Goal: Task Accomplishment & Management: Use online tool/utility

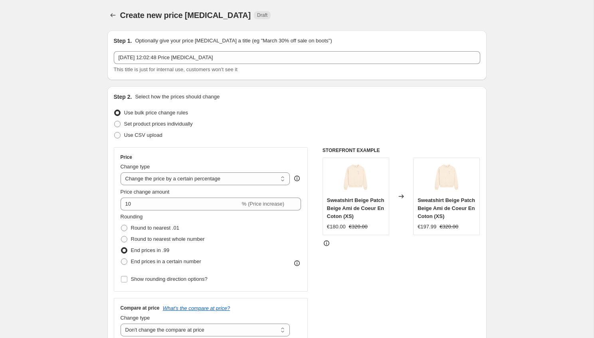
select select "percentage"
select select "no_change"
select select "tag"
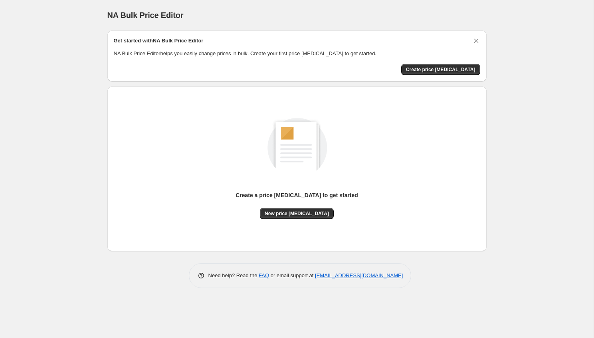
click at [131, 204] on div "Create a price change job to get started New price change job" at bounding box center [297, 160] width 367 height 118
click at [39, 132] on div "NA Bulk Price Editor. This page is ready NA Bulk Price Editor Get started with …" at bounding box center [297, 169] width 594 height 338
click at [197, 112] on div "Create a price change job to get started New price change job" at bounding box center [297, 160] width 367 height 118
click at [428, 71] on span "Create price change job" at bounding box center [440, 69] width 69 height 6
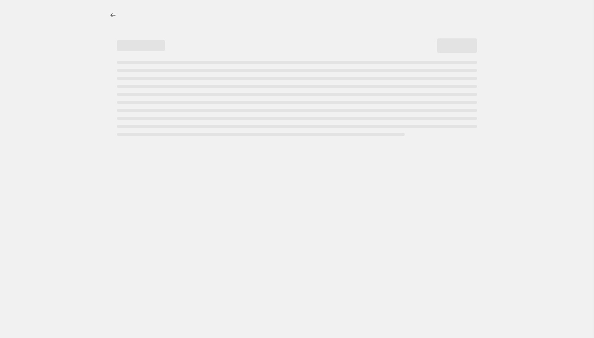
select select "percentage"
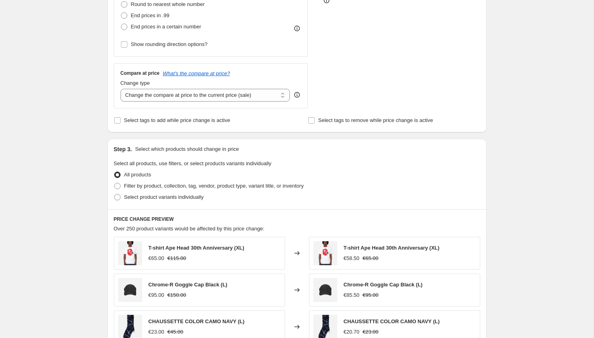
scroll to position [238, 0]
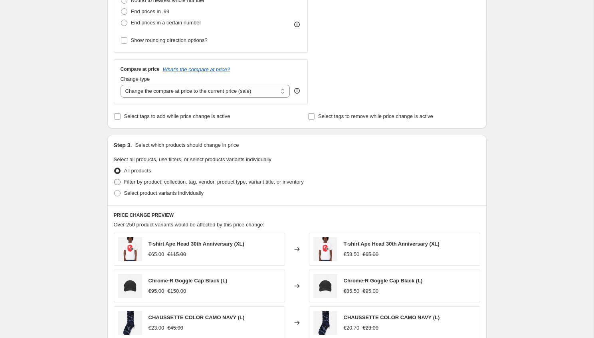
click at [145, 182] on span "Filter by product, collection, tag, vendor, product type, variant title, or inv…" at bounding box center [214, 182] width 180 height 6
click at [115, 179] on input "Filter by product, collection, tag, vendor, product type, variant title, or inv…" at bounding box center [114, 179] width 0 height 0
radio input "true"
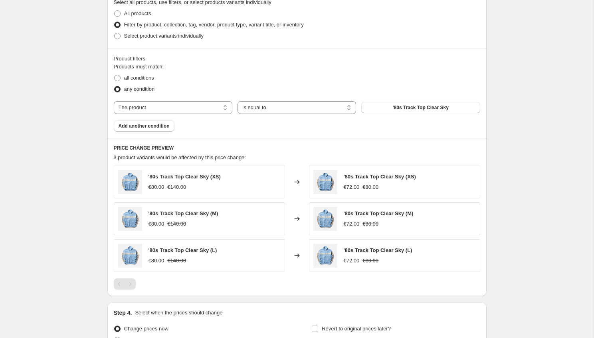
scroll to position [395, 0]
click at [121, 77] on span at bounding box center [117, 78] width 7 height 7
click at [115, 75] on input "all conditions" at bounding box center [114, 75] width 0 height 0
radio input "true"
click at [188, 109] on select "The product The product's collection The product's tag The product's vendor The…" at bounding box center [173, 107] width 119 height 13
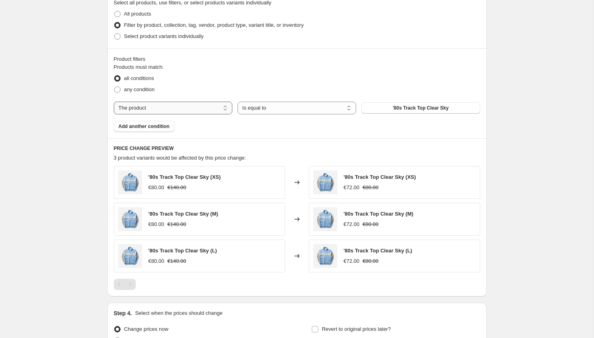
select select "collection"
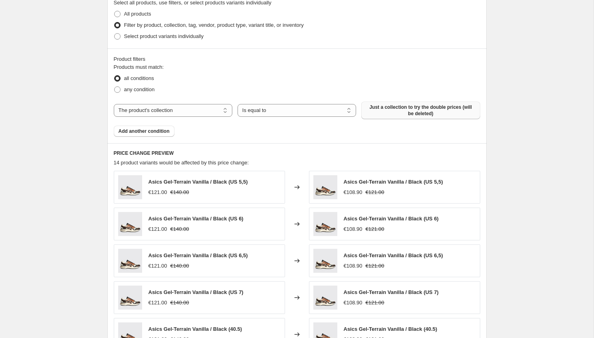
click at [376, 114] on span "Just a collection to try the double prices (will be deleted)" at bounding box center [420, 110] width 109 height 13
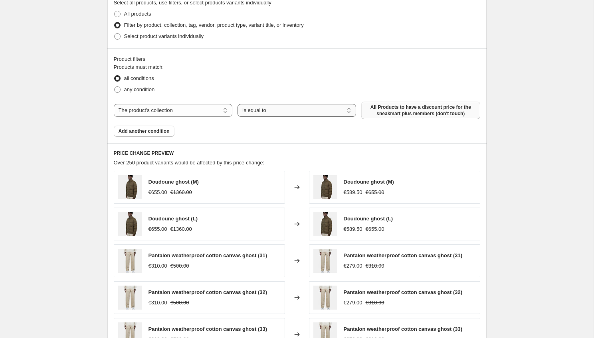
click at [336, 115] on select "Is equal to Is not equal to" at bounding box center [297, 110] width 119 height 13
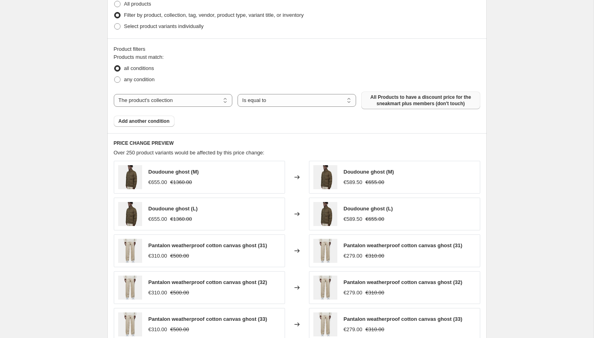
scroll to position [0, 0]
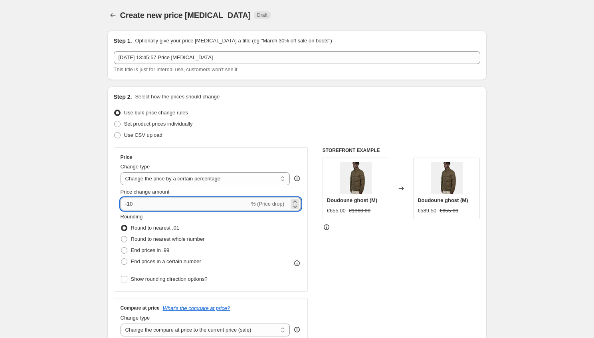
click at [127, 204] on input "-10" at bounding box center [185, 203] width 129 height 13
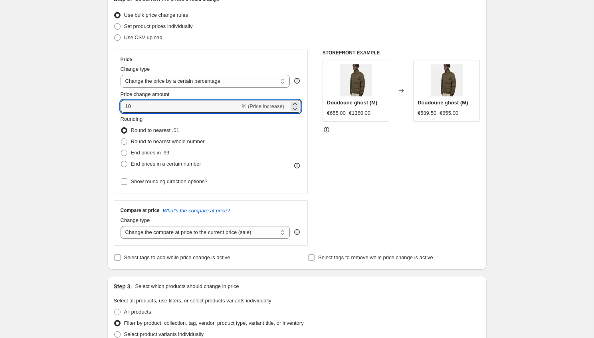
scroll to position [99, 0]
type input "10"
click at [125, 149] on span at bounding box center [124, 151] width 6 height 6
click at [121, 149] on input "End prices in .99" at bounding box center [121, 148] width 0 height 0
radio input "true"
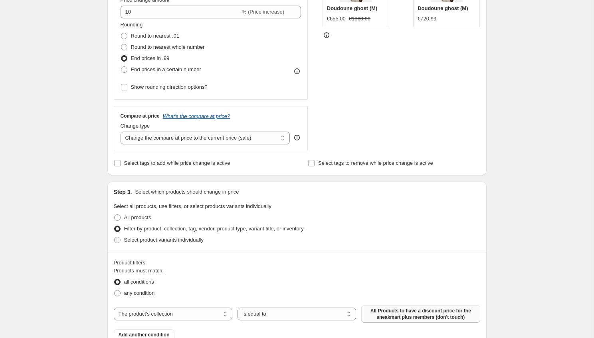
scroll to position [83, 0]
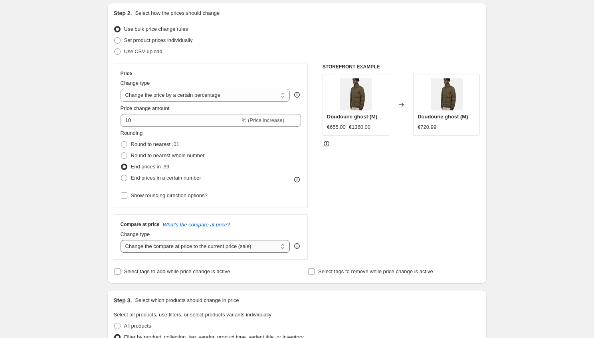
click at [249, 246] on select "Change the compare at price to the current price (sale) Change the compare at p…" at bounding box center [206, 246] width 170 height 13
select select "no_change"
click at [121, 240] on select "Change the compare at price to the current price (sale) Change the compare at p…" at bounding box center [206, 246] width 170 height 13
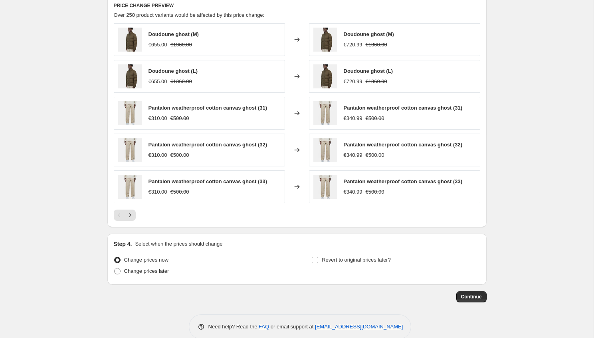
scroll to position [535, 0]
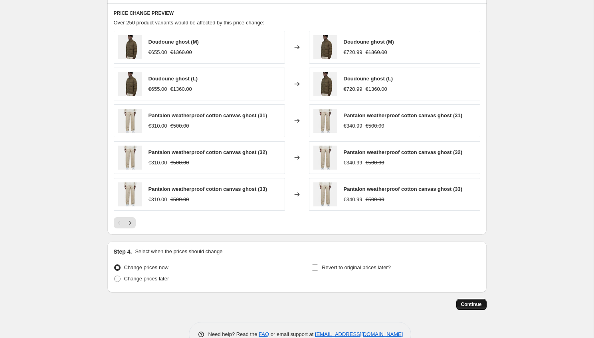
click at [475, 304] on span "Continue" at bounding box center [471, 304] width 21 height 6
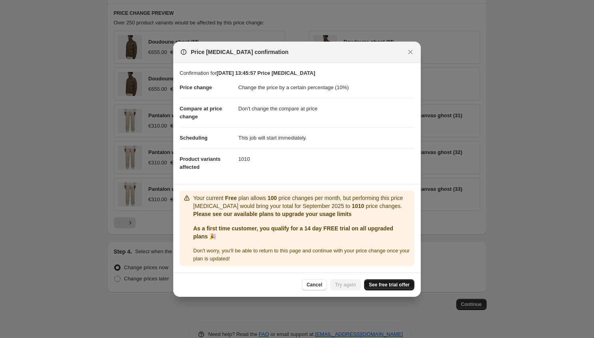
click at [383, 286] on span "See free trial offer" at bounding box center [389, 284] width 41 height 6
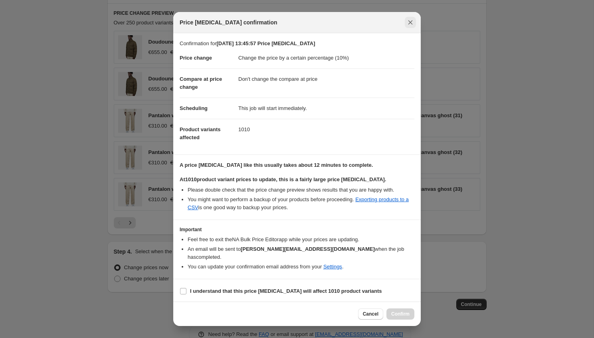
click at [410, 23] on icon "Close" at bounding box center [411, 22] width 8 height 8
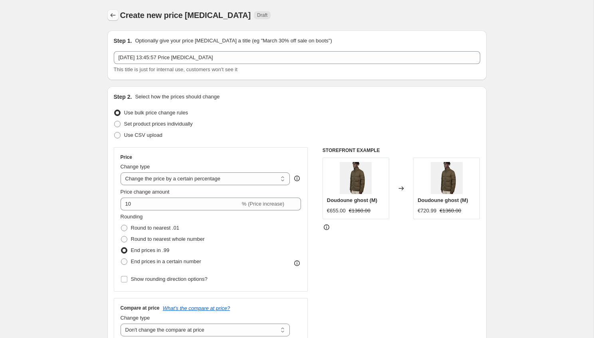
click at [112, 13] on icon "Price change jobs" at bounding box center [113, 15] width 8 height 8
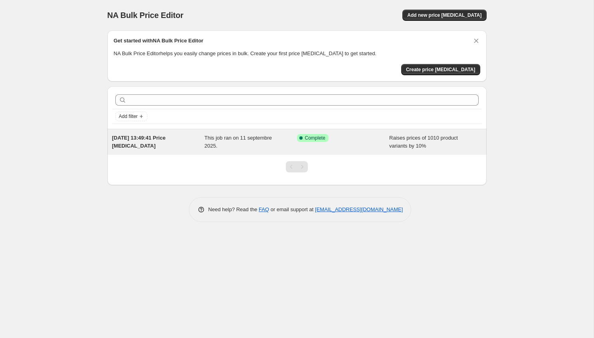
click at [261, 145] on div "This job ran on 11 septembre 2025." at bounding box center [250, 142] width 93 height 16
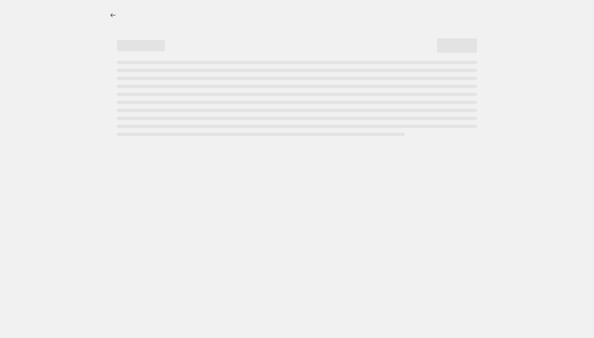
select select "percentage"
select select "no_change"
select select "collection"
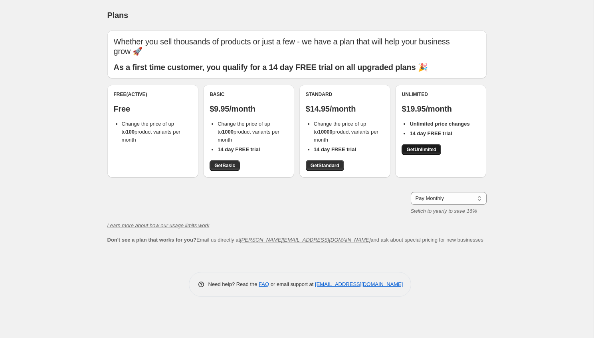
click at [418, 146] on span "Get Unlimited" at bounding box center [422, 149] width 30 height 6
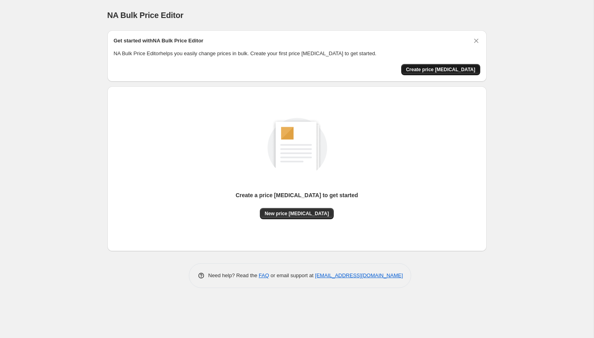
click at [470, 71] on span "Create price [MEDICAL_DATA]" at bounding box center [440, 69] width 69 height 6
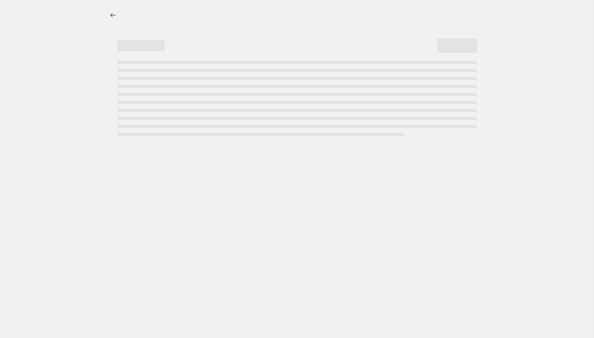
select select "percentage"
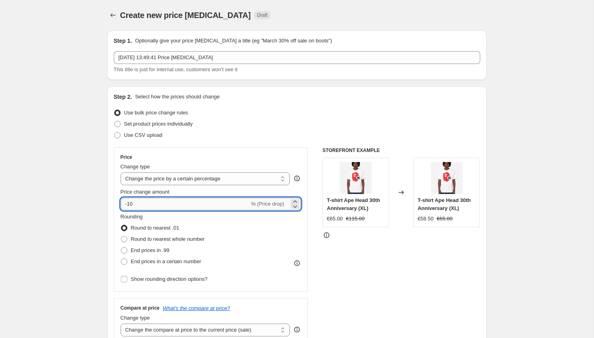
click at [132, 202] on input "-10" at bounding box center [185, 203] width 129 height 13
type input "-1"
type input "10"
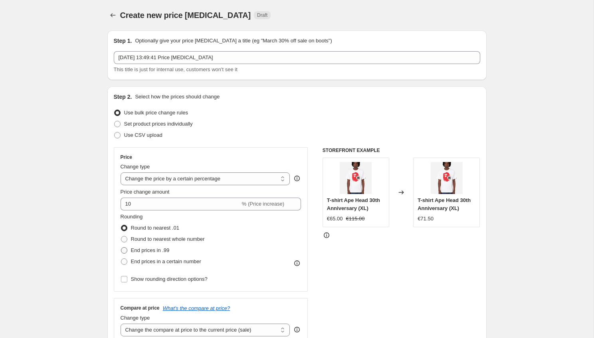
click at [126, 250] on span at bounding box center [124, 250] width 6 height 6
click at [121, 247] on input "End prices in .99" at bounding box center [121, 247] width 0 height 0
radio input "true"
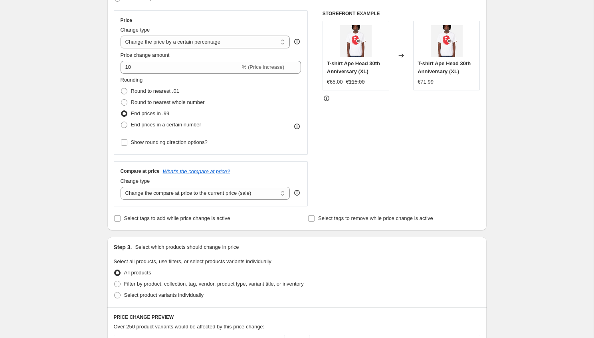
scroll to position [139, 0]
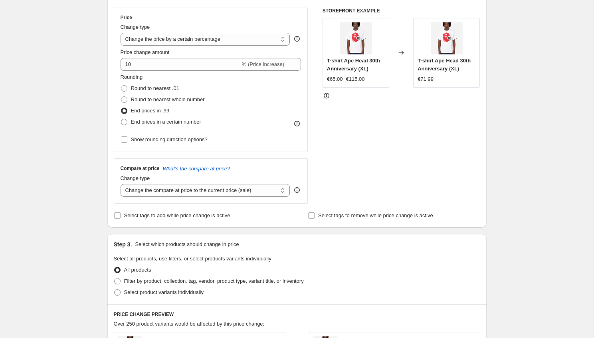
click at [210, 183] on div "Change type Change the compare at price to the current price (sale) Change the …" at bounding box center [206, 185] width 170 height 22
click at [208, 193] on select "Change the compare at price to the current price (sale) Change the compare at p…" at bounding box center [206, 190] width 170 height 13
select select "no_change"
click at [121, 184] on select "Change the compare at price to the current price (sale) Change the compare at p…" at bounding box center [206, 190] width 170 height 13
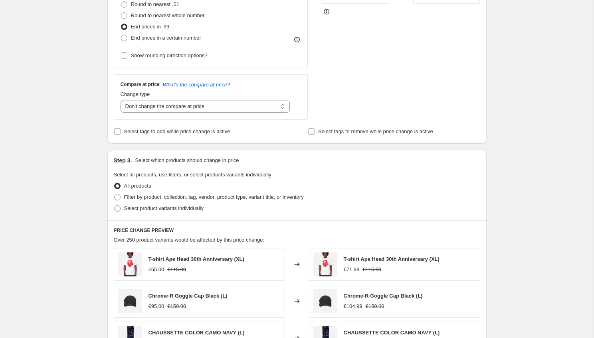
scroll to position [231, 0]
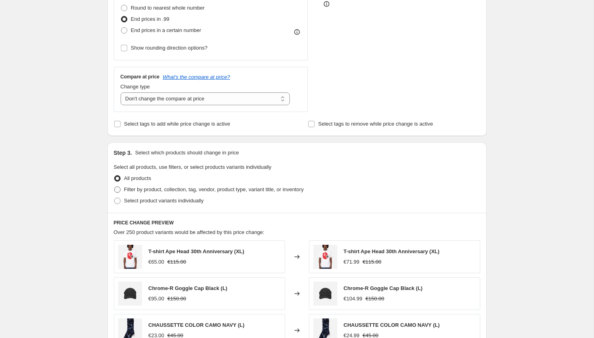
click at [117, 188] on span at bounding box center [117, 189] width 6 height 6
click at [115, 187] on input "Filter by product, collection, tag, vendor, product type, variant title, or inv…" at bounding box center [114, 186] width 0 height 0
radio input "true"
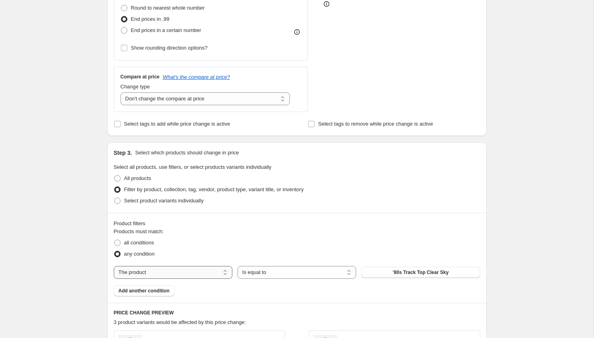
click at [186, 274] on select "The product The product's collection The product's tag The product's vendor The…" at bounding box center [173, 272] width 119 height 13
select select "collection"
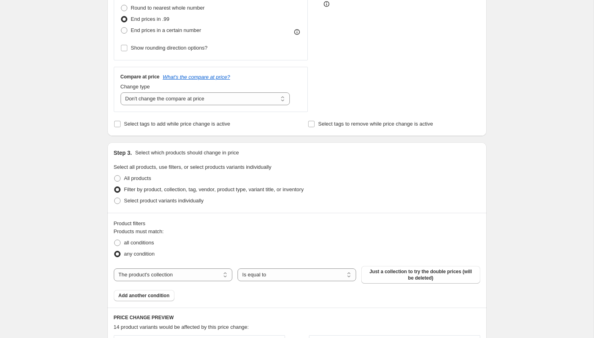
click at [403, 273] on span "Just a collection to try the double prices (will be deleted)" at bounding box center [420, 274] width 109 height 13
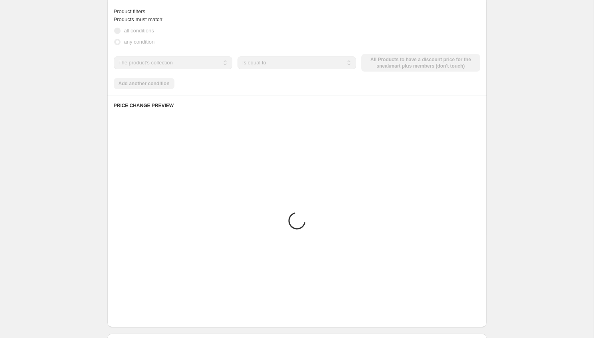
scroll to position [556, 0]
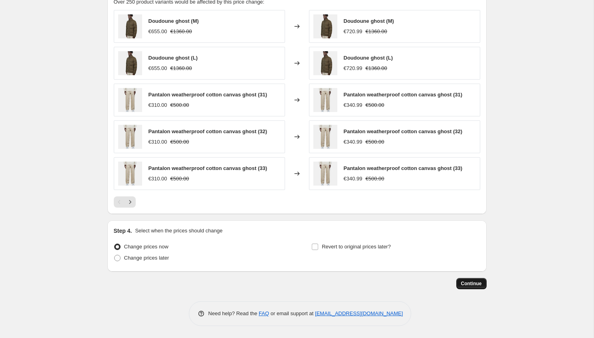
click at [467, 282] on span "Continue" at bounding box center [471, 283] width 21 height 6
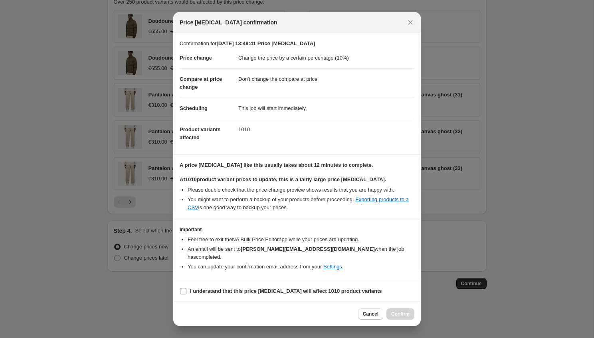
click at [185, 288] on input "I understand that this price change job will affect 1010 product variants" at bounding box center [183, 291] width 6 height 6
checkbox input "true"
click at [407, 310] on span "Confirm" at bounding box center [400, 313] width 18 height 6
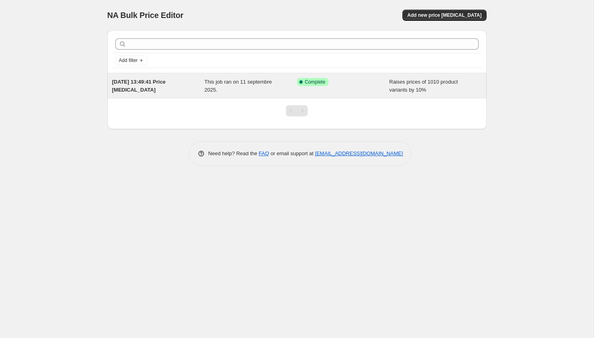
click at [215, 89] on span "This job ran on 11 septembre 2025." at bounding box center [238, 86] width 68 height 14
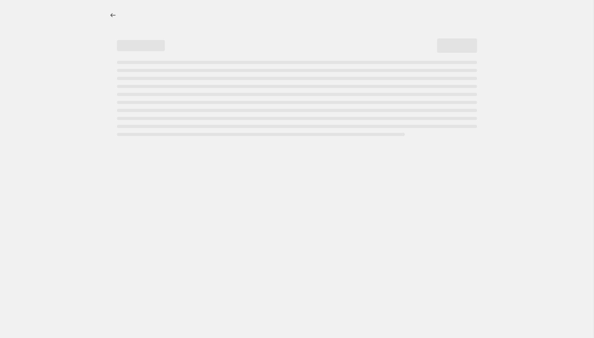
select select "percentage"
select select "no_change"
select select "collection"
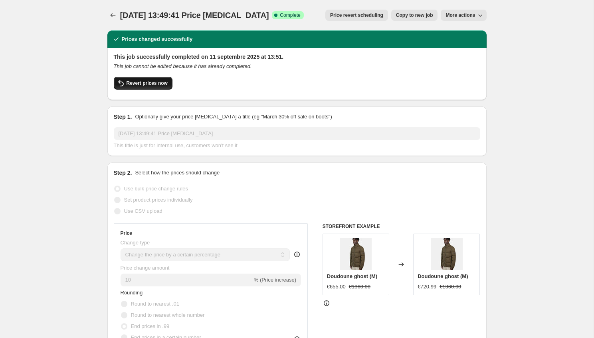
click at [150, 81] on span "Revert prices now" at bounding box center [147, 83] width 41 height 6
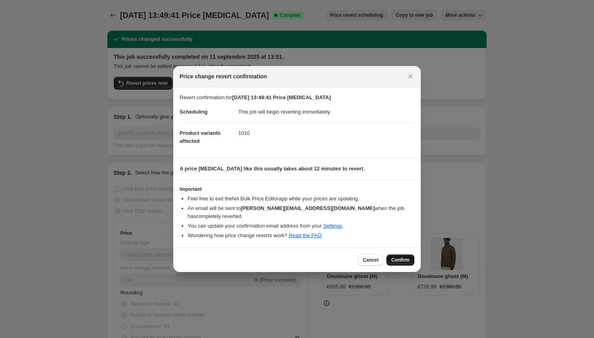
click at [400, 254] on button "Confirm" at bounding box center [401, 259] width 28 height 11
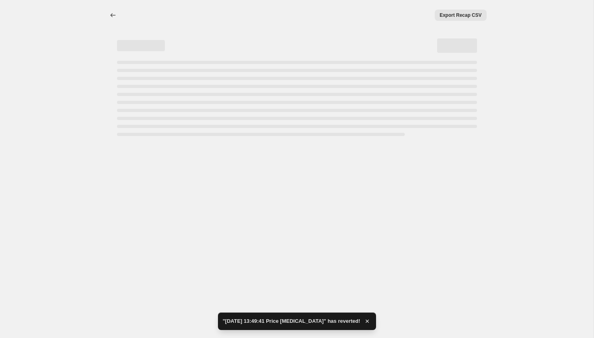
select select "percentage"
select select "no_change"
select select "collection"
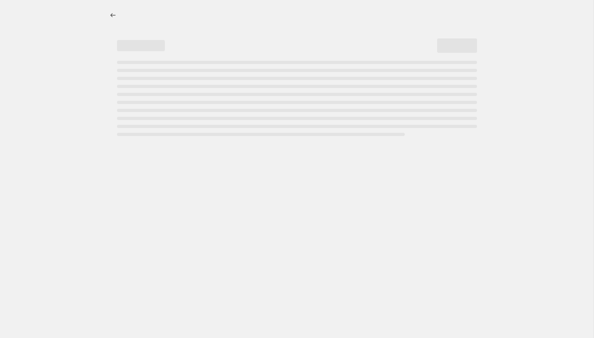
select select "percentage"
select select "no_change"
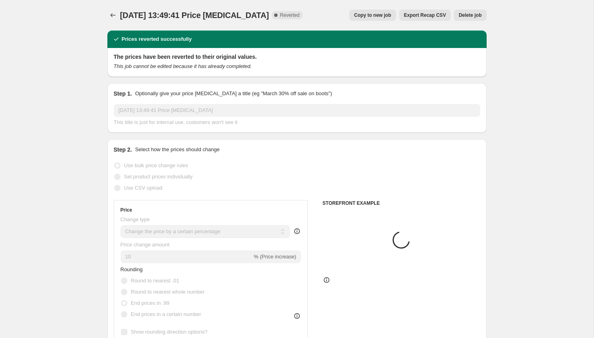
select select "collection"
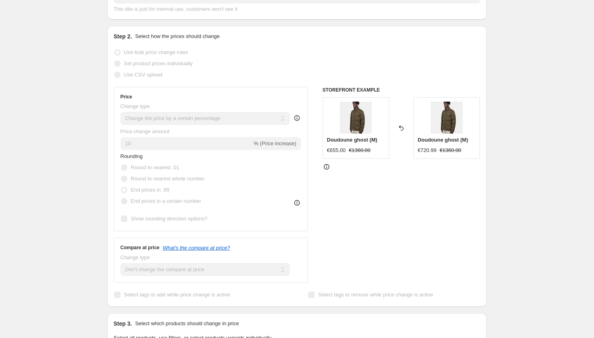
scroll to position [188, 0]
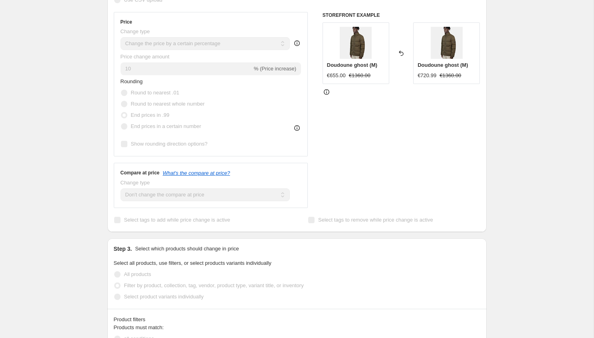
click at [135, 121] on label "End prices in a certain number" at bounding box center [161, 126] width 81 height 11
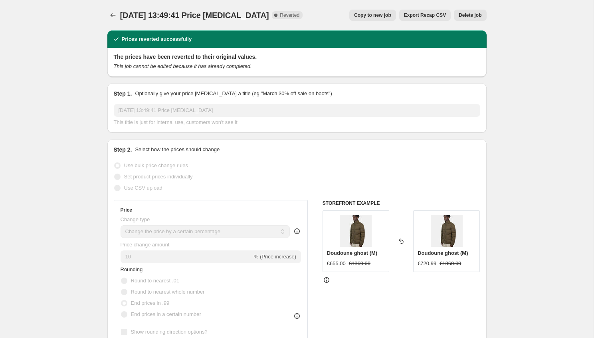
click at [363, 16] on span "Copy to new job" at bounding box center [372, 15] width 37 height 6
select select "percentage"
select select "no_change"
select select "collection"
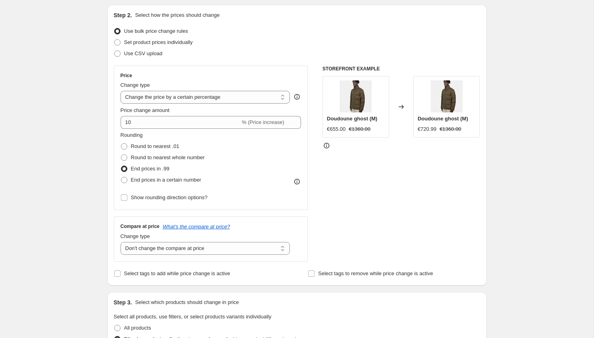
scroll to position [87, 0]
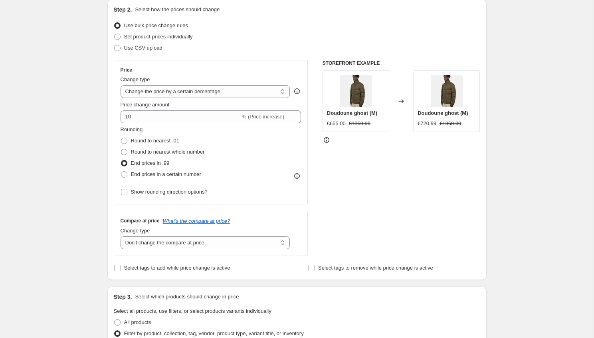
click at [127, 191] on input "Show rounding direction options?" at bounding box center [124, 192] width 6 height 6
checkbox input "true"
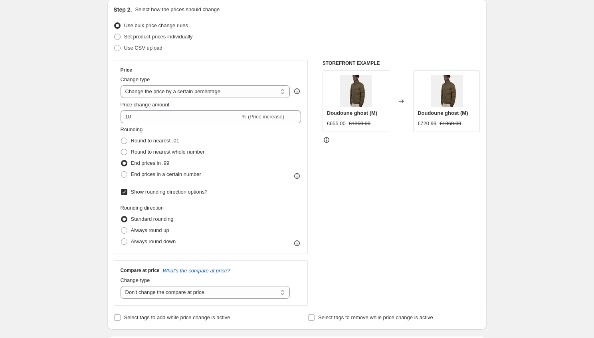
click at [124, 162] on span at bounding box center [124, 163] width 6 height 6
click at [121, 160] on input "End prices in .99" at bounding box center [121, 160] width 0 height 0
click at [124, 175] on span at bounding box center [124, 174] width 6 height 6
click at [121, 171] on input "End prices in a certain number" at bounding box center [121, 171] width 0 height 0
radio input "true"
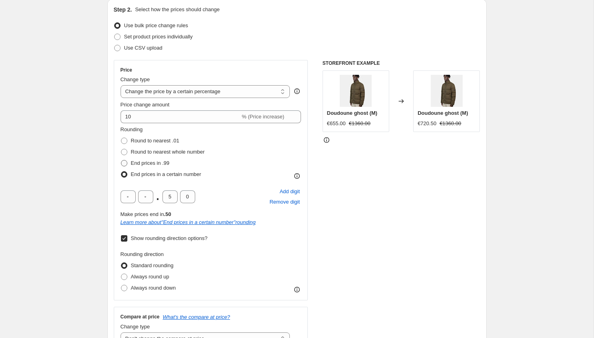
click at [125, 161] on span at bounding box center [124, 163] width 6 height 6
click at [121, 160] on input "End prices in .99" at bounding box center [121, 160] width 0 height 0
radio input "true"
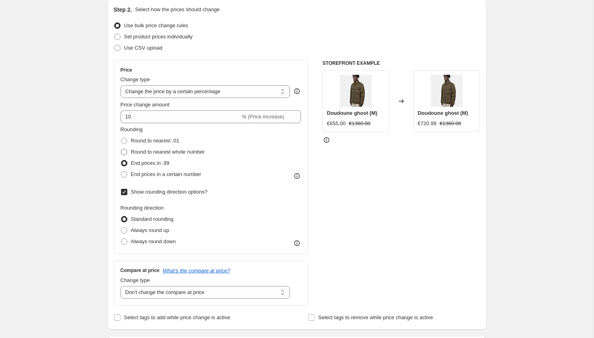
click at [125, 151] on span at bounding box center [124, 152] width 6 height 6
click at [121, 149] on input "Round to nearest whole number" at bounding box center [121, 149] width 0 height 0
radio input "true"
click at [125, 141] on span at bounding box center [124, 140] width 6 height 6
click at [121, 138] on input "Round to nearest .01" at bounding box center [121, 137] width 0 height 0
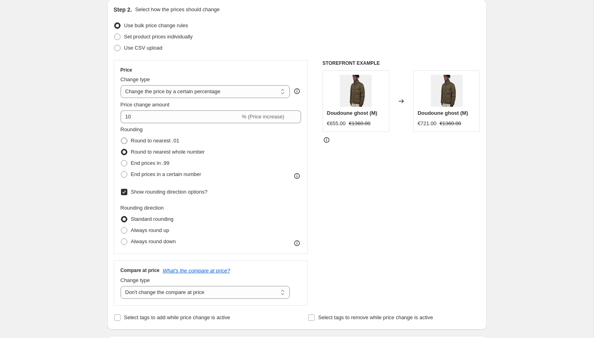
radio input "true"
click at [125, 147] on label "Round to nearest whole number" at bounding box center [163, 151] width 84 height 11
click at [121, 149] on input "Round to nearest whole number" at bounding box center [121, 149] width 0 height 0
radio input "true"
click at [125, 139] on span at bounding box center [124, 140] width 6 height 6
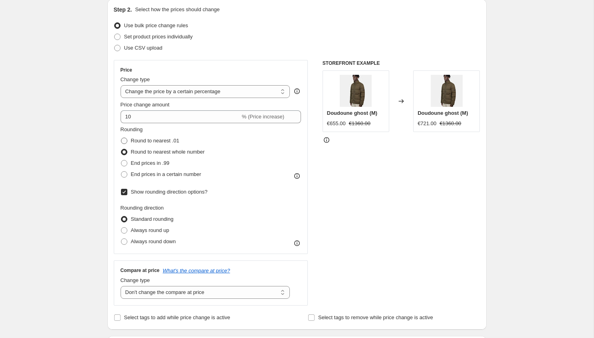
click at [121, 138] on input "Round to nearest .01" at bounding box center [121, 137] width 0 height 0
radio input "true"
click at [125, 150] on span at bounding box center [124, 152] width 6 height 6
click at [121, 149] on input "Round to nearest whole number" at bounding box center [121, 149] width 0 height 0
radio input "true"
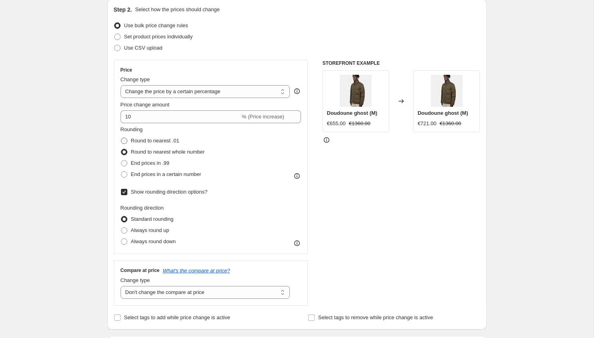
click at [124, 140] on span at bounding box center [124, 140] width 6 height 6
click at [121, 138] on input "Round to nearest .01" at bounding box center [121, 137] width 0 height 0
radio input "true"
click at [124, 151] on span at bounding box center [124, 152] width 6 height 6
click at [121, 149] on input "Round to nearest whole number" at bounding box center [121, 149] width 0 height 0
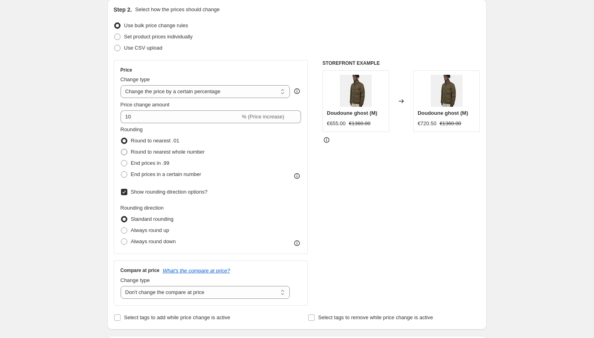
radio input "true"
click at [124, 138] on span at bounding box center [124, 140] width 6 height 6
click at [121, 138] on input "Round to nearest .01" at bounding box center [121, 137] width 0 height 0
radio input "true"
click at [124, 140] on span at bounding box center [124, 140] width 6 height 6
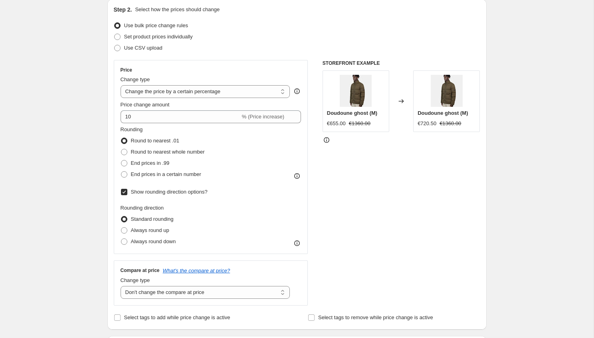
click at [121, 138] on input "Round to nearest .01" at bounding box center [121, 137] width 0 height 0
click at [125, 151] on span at bounding box center [124, 152] width 6 height 6
click at [121, 149] on input "Round to nearest whole number" at bounding box center [121, 149] width 0 height 0
radio input "true"
click at [127, 163] on span at bounding box center [124, 163] width 6 height 6
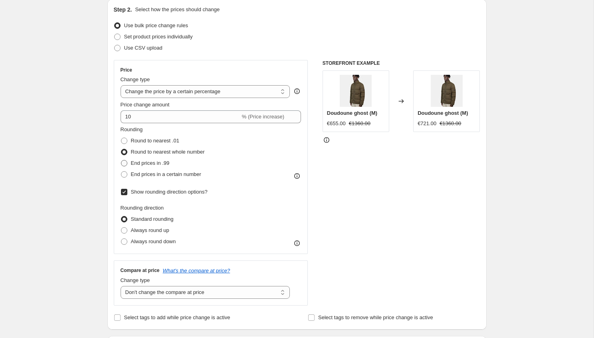
click at [121, 160] on input "End prices in .99" at bounding box center [121, 160] width 0 height 0
radio input "true"
click at [128, 175] on label "End prices in a certain number" at bounding box center [161, 174] width 81 height 11
click at [121, 171] on input "End prices in a certain number" at bounding box center [121, 171] width 0 height 0
radio input "true"
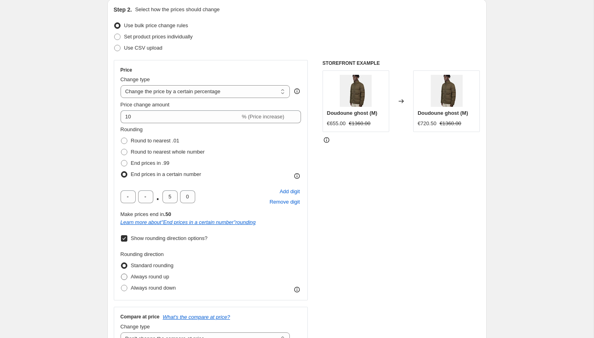
click at [126, 275] on span at bounding box center [124, 276] width 6 height 6
click at [121, 274] on input "Always round up" at bounding box center [121, 273] width 0 height 0
radio input "true"
click at [127, 160] on span at bounding box center [124, 163] width 6 height 6
click at [121, 160] on input "End prices in .99" at bounding box center [121, 160] width 0 height 0
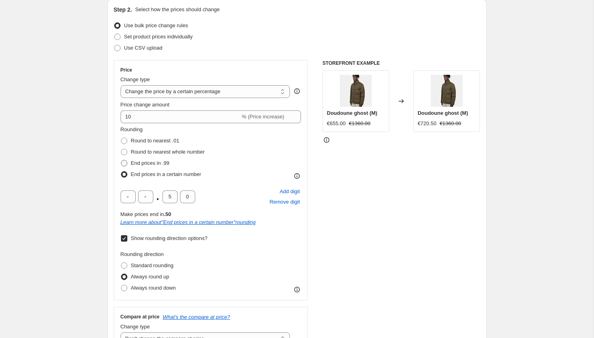
radio input "true"
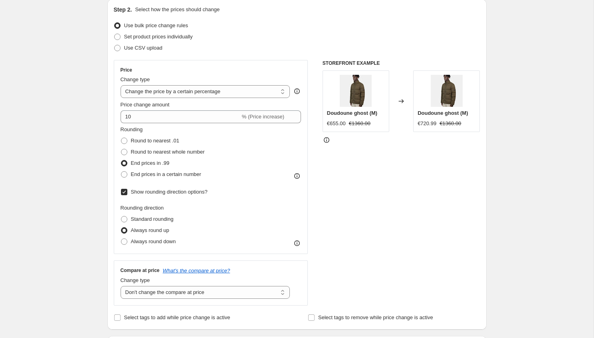
click at [125, 191] on input "Show rounding direction options?" at bounding box center [124, 192] width 6 height 6
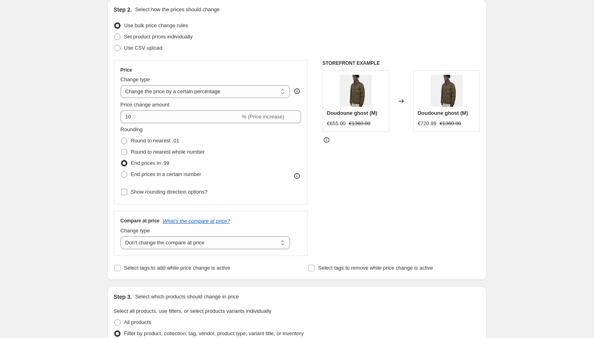
click at [125, 191] on input "Show rounding direction options?" at bounding box center [124, 192] width 6 height 6
checkbox input "true"
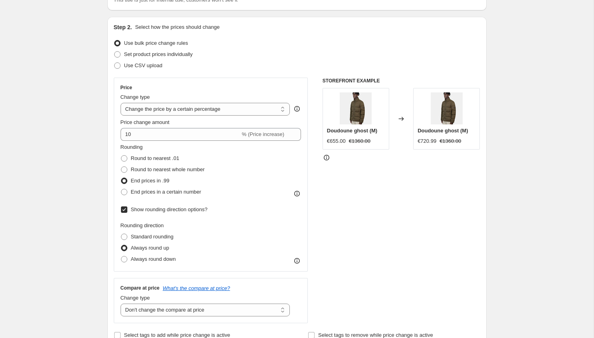
scroll to position [68, 0]
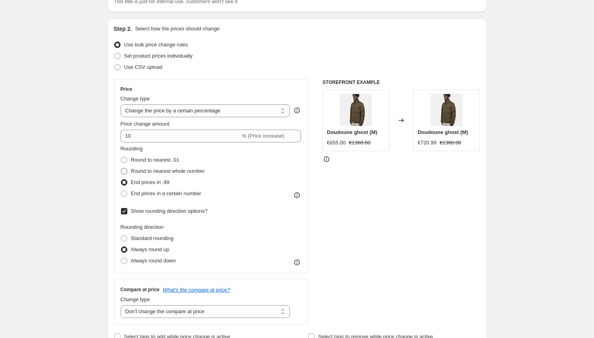
click at [125, 173] on span at bounding box center [124, 171] width 6 height 6
click at [121, 168] on input "Round to nearest whole number" at bounding box center [121, 168] width 0 height 0
radio input "true"
click at [126, 182] on span at bounding box center [124, 182] width 6 height 6
click at [121, 179] on input "End prices in .99" at bounding box center [121, 179] width 0 height 0
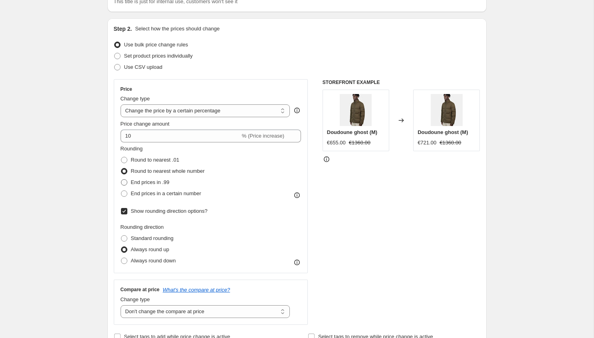
radio input "true"
click at [126, 171] on span at bounding box center [124, 171] width 6 height 6
click at [121, 168] on input "Round to nearest whole number" at bounding box center [121, 168] width 0 height 0
radio input "true"
click at [127, 158] on span at bounding box center [124, 160] width 6 height 6
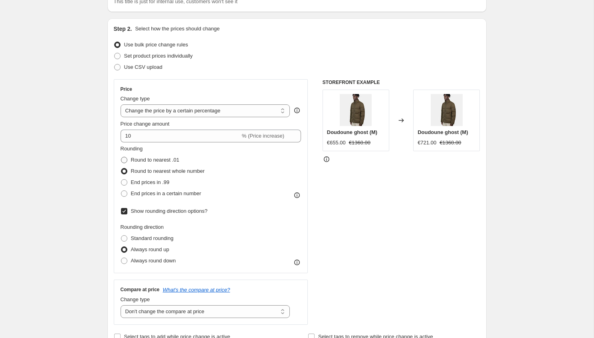
click at [121, 157] on input "Round to nearest .01" at bounding box center [121, 157] width 0 height 0
radio input "true"
click at [127, 169] on span at bounding box center [124, 170] width 7 height 7
click at [121, 168] on input "Round to nearest whole number" at bounding box center [121, 168] width 0 height 0
radio input "true"
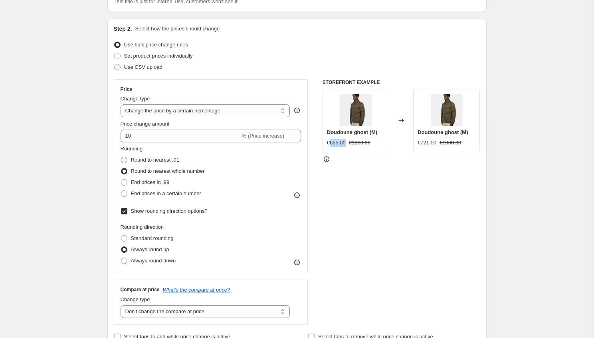
drag, startPoint x: 347, startPoint y: 142, endPoint x: 330, endPoint y: 142, distance: 17.2
click at [330, 142] on div "€655.00" at bounding box center [336, 143] width 19 height 8
copy div "655.00"
click at [129, 161] on label "Round to nearest .01" at bounding box center [150, 159] width 59 height 11
click at [121, 157] on input "Round to nearest .01" at bounding box center [121, 157] width 0 height 0
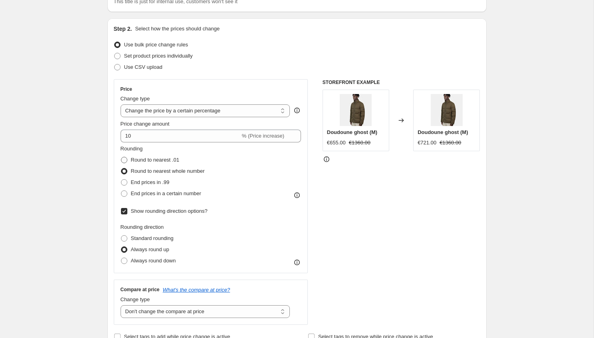
radio input "true"
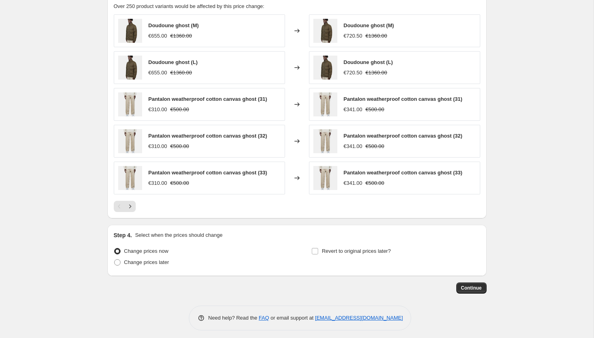
scroll to position [592, 0]
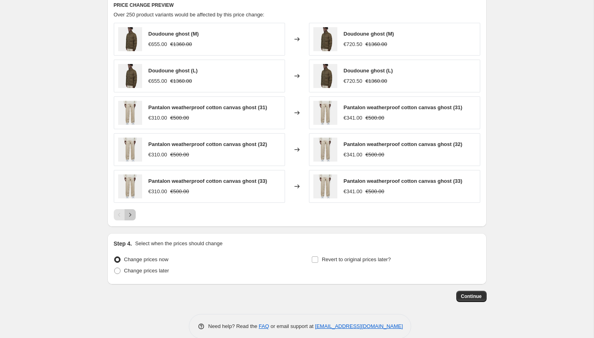
click at [129, 215] on icon "Next" at bounding box center [130, 214] width 8 height 8
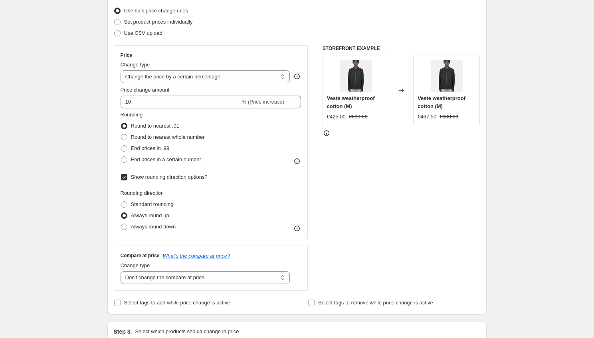
scroll to position [105, 0]
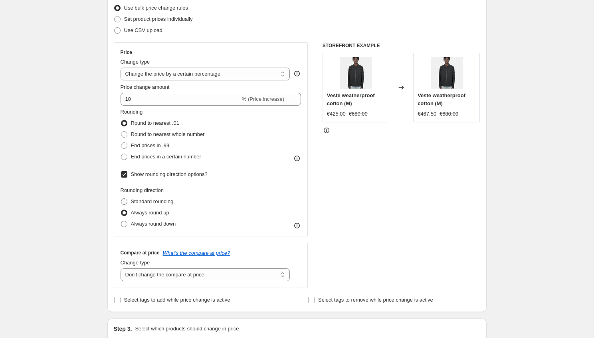
click at [125, 200] on span at bounding box center [124, 201] width 6 height 6
click at [121, 199] on input "Standard rounding" at bounding box center [121, 198] width 0 height 0
radio input "true"
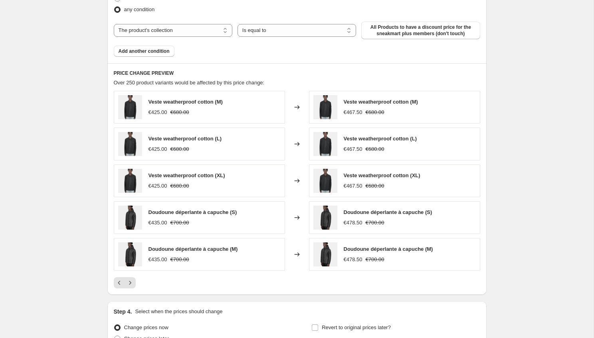
scroll to position [605, 0]
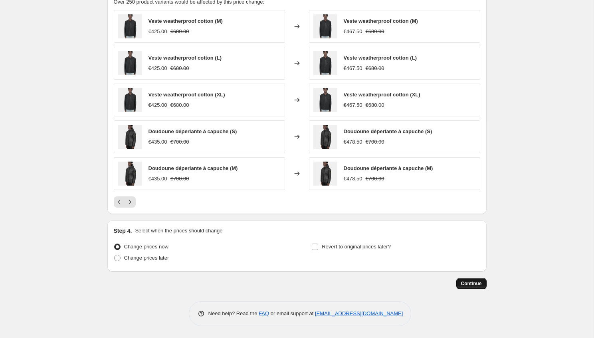
click at [477, 282] on span "Continue" at bounding box center [471, 283] width 21 height 6
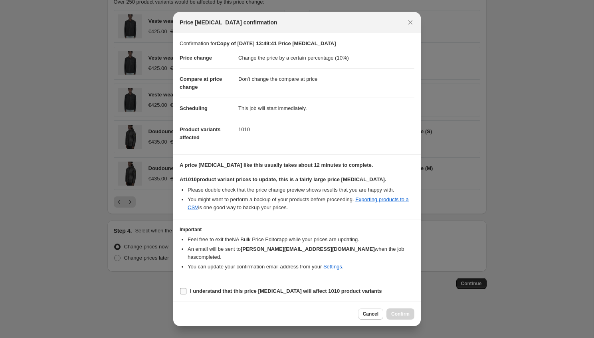
click at [264, 288] on b "I understand that this price change job will affect 1010 product variants" at bounding box center [286, 291] width 192 height 6
click at [187, 288] on input "I understand that this price change job will affect 1010 product variants" at bounding box center [183, 291] width 6 height 6
checkbox input "true"
click at [398, 310] on span "Confirm" at bounding box center [400, 313] width 18 height 6
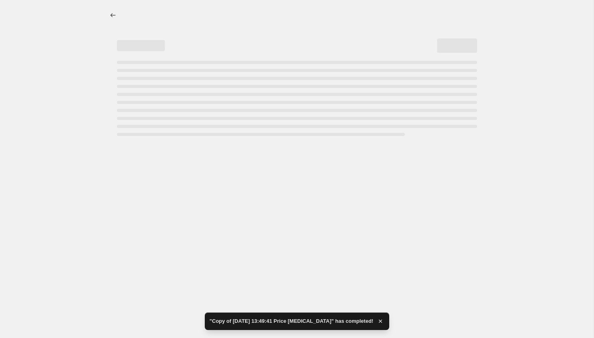
select select "percentage"
select select "no_change"
select select "collection"
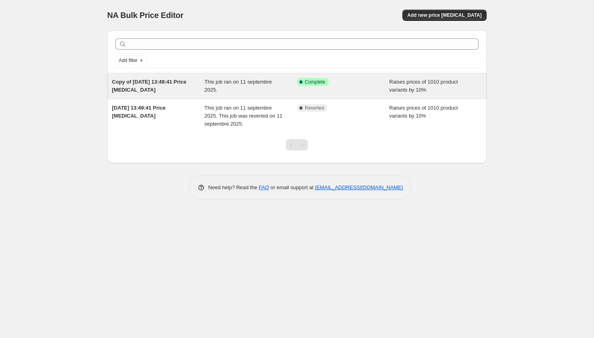
click at [361, 90] on div "Success Complete Complete" at bounding box center [343, 86] width 93 height 16
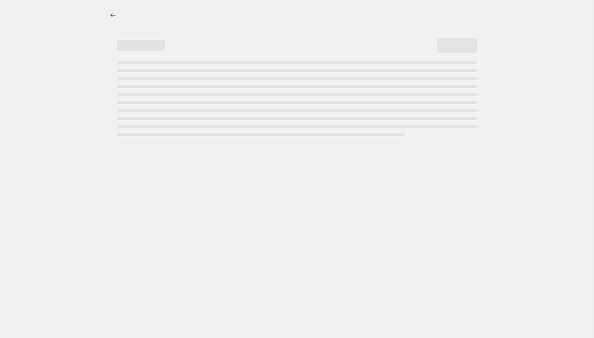
select select "percentage"
select select "no_change"
select select "collection"
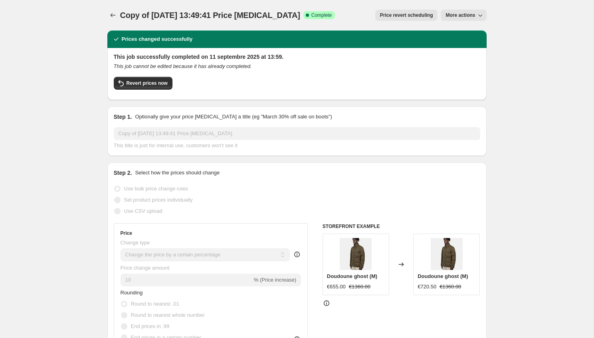
click at [483, 17] on icon "button" at bounding box center [480, 15] width 8 height 8
click at [479, 31] on span "Copy to new job" at bounding box center [463, 32] width 37 height 6
select select "percentage"
select select "no_change"
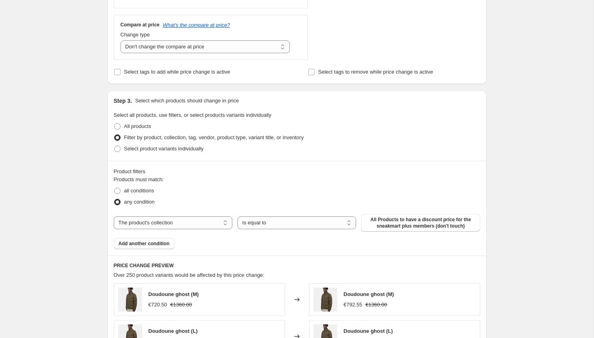
scroll to position [288, 0]
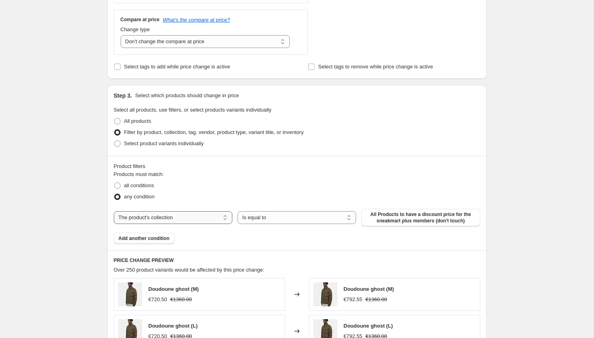
click at [188, 223] on select "The product The product's collection The product's tag The product's vendor The…" at bounding box center [173, 217] width 119 height 13
select select "tag"
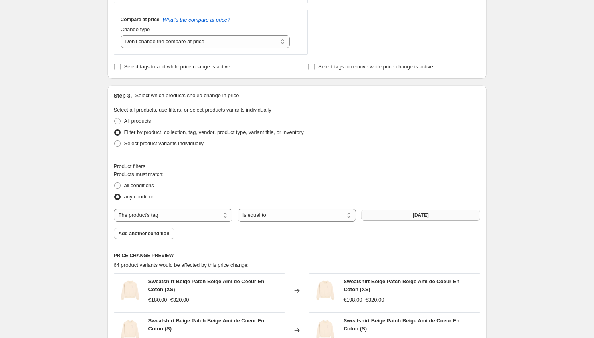
click at [393, 216] on button "14/09/25" at bounding box center [420, 214] width 119 height 11
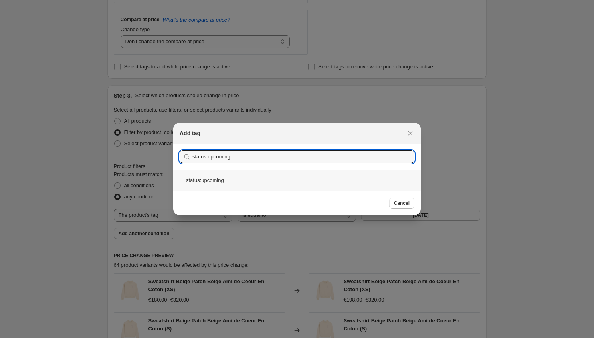
type input "status:upcoming"
click at [234, 177] on div "status:upcoming" at bounding box center [297, 179] width 248 height 21
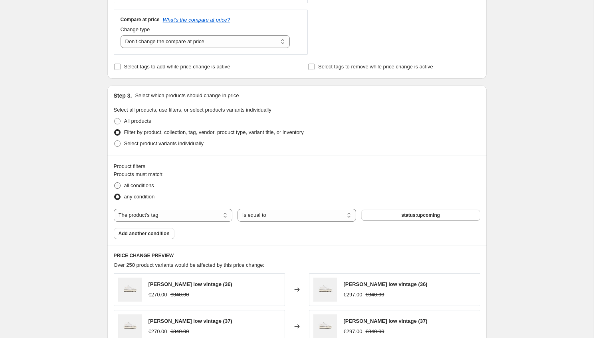
click at [120, 185] on span at bounding box center [117, 185] width 6 height 6
click at [115, 183] on input "all conditions" at bounding box center [114, 182] width 0 height 0
radio input "true"
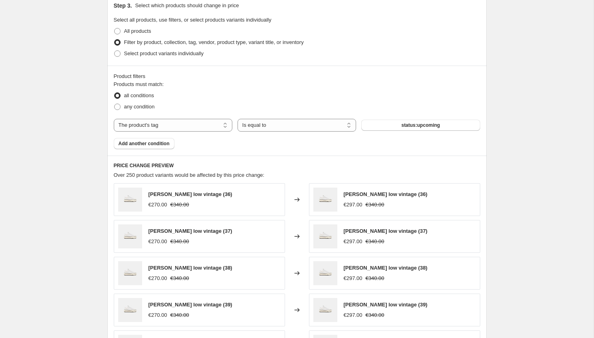
scroll to position [551, 0]
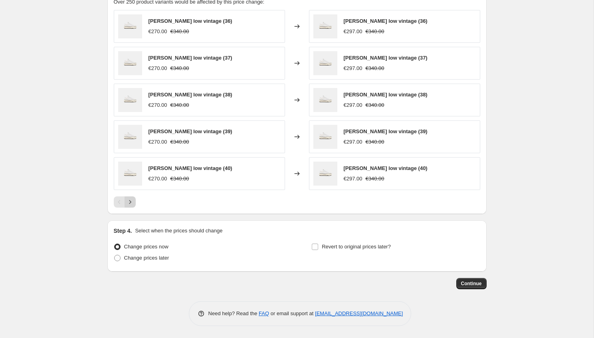
click at [132, 201] on icon "Next" at bounding box center [130, 202] width 8 height 8
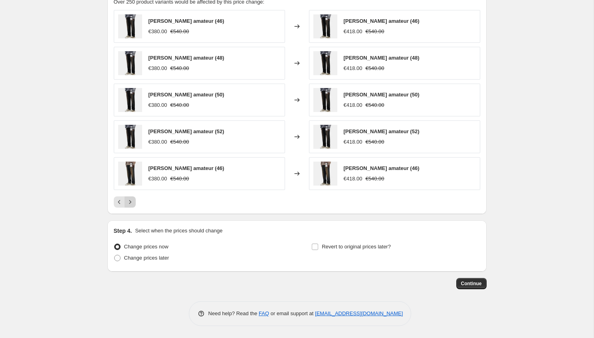
click at [132, 201] on icon "Next" at bounding box center [130, 202] width 8 height 8
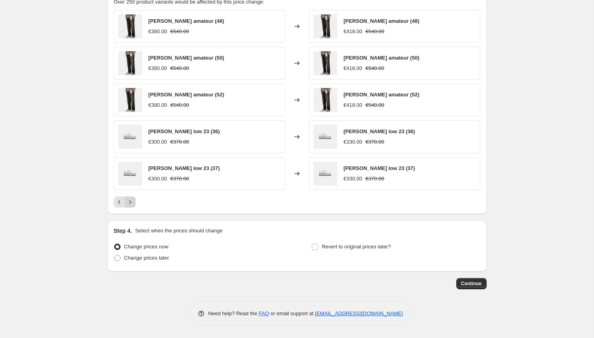
click at [132, 201] on icon "Next" at bounding box center [130, 202] width 8 height 8
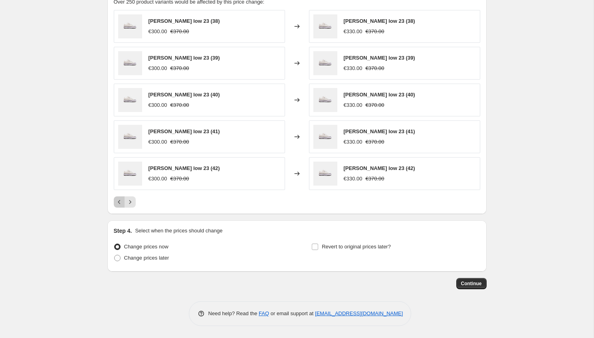
click at [122, 203] on icon "Previous" at bounding box center [119, 202] width 8 height 8
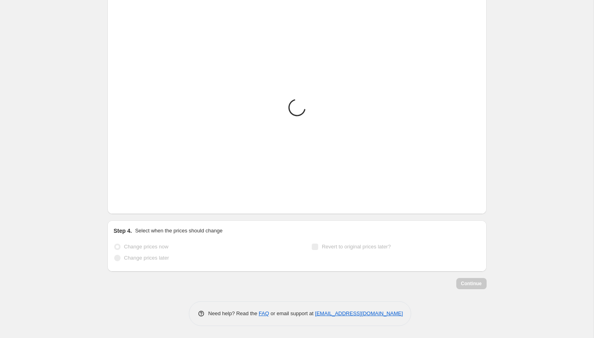
click at [122, 203] on icon "Previous" at bounding box center [119, 202] width 8 height 8
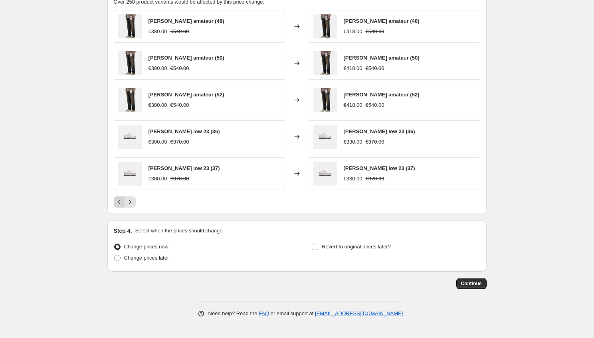
click at [122, 203] on icon "Previous" at bounding box center [119, 202] width 8 height 8
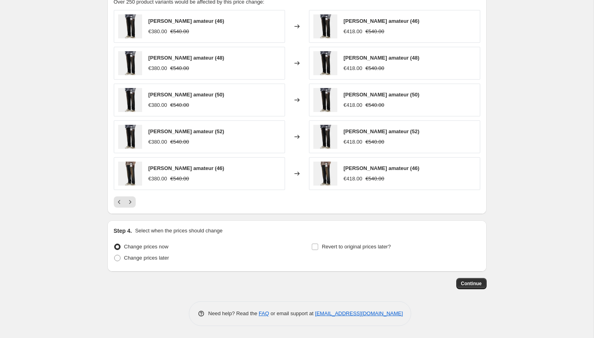
click at [176, 91] on div "Jean zippé amateur (50)" at bounding box center [187, 95] width 76 height 8
click at [175, 98] on div "Jean zippé amateur (50)" at bounding box center [187, 95] width 76 height 8
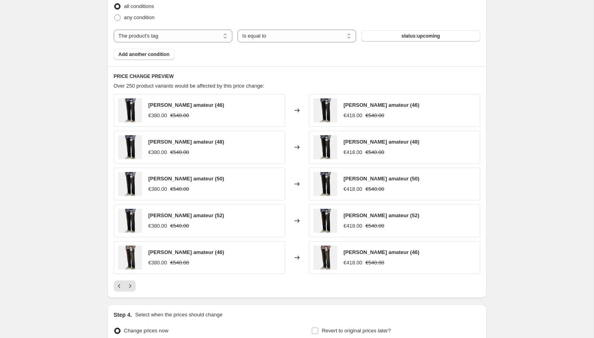
scroll to position [491, 0]
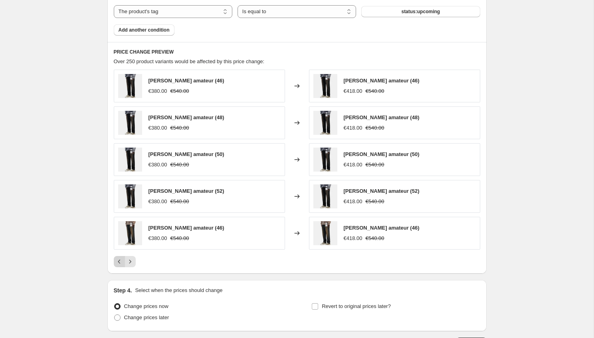
click at [121, 260] on icon "Previous" at bounding box center [119, 261] width 8 height 8
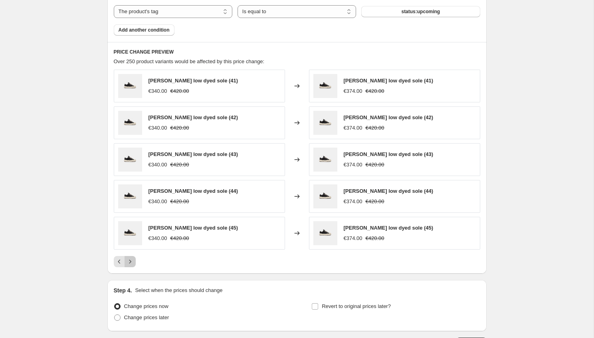
click at [130, 260] on icon "Next" at bounding box center [130, 261] width 8 height 8
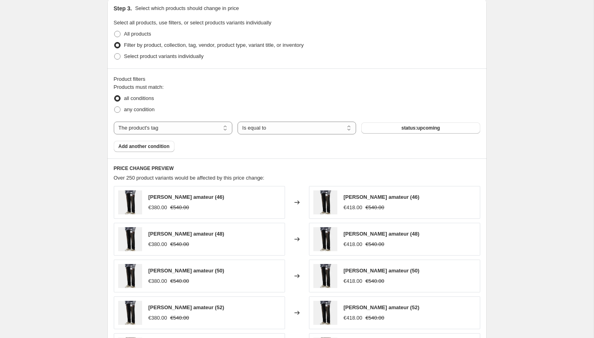
scroll to position [0, 0]
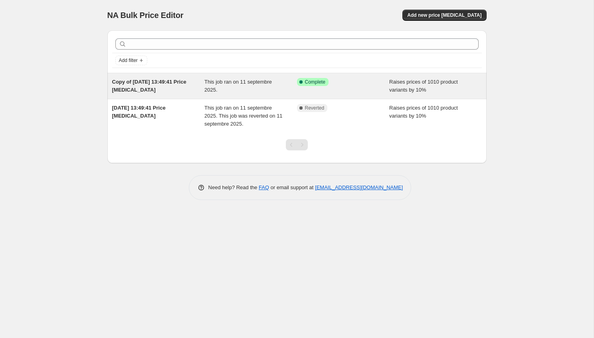
click at [341, 86] on div "Success Complete Complete" at bounding box center [343, 86] width 93 height 16
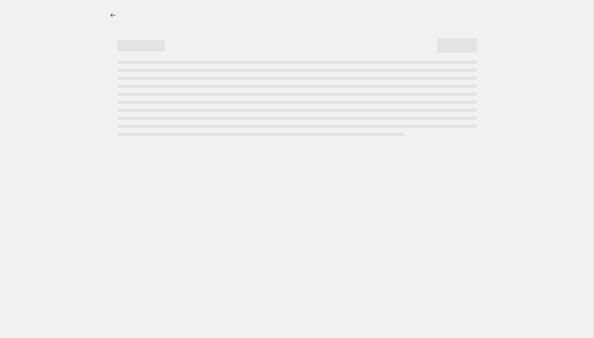
select select "percentage"
select select "no_change"
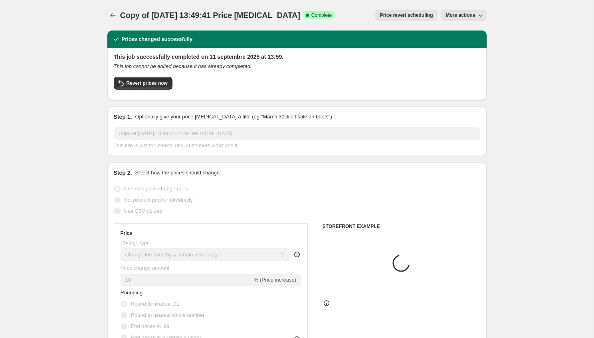
select select "collection"
click at [463, 16] on span "More actions" at bounding box center [461, 15] width 30 height 6
click at [460, 30] on span "Copy to new job" at bounding box center [463, 32] width 37 height 6
select select "percentage"
select select "no_change"
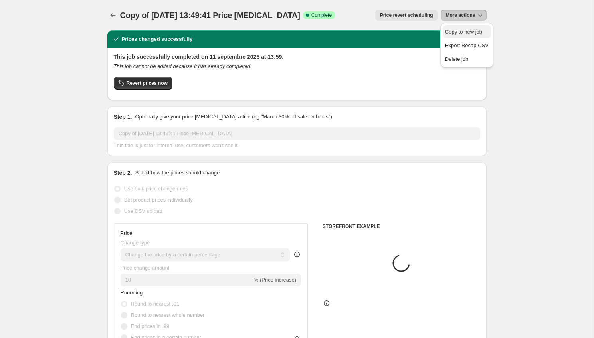
select select "collection"
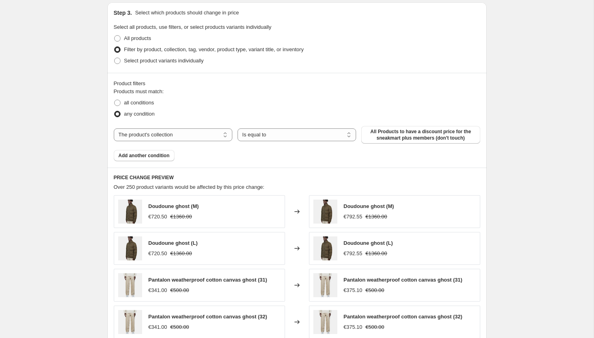
scroll to position [371, 0]
click at [201, 135] on select "The product The product's collection The product's tag The product's vendor The…" at bounding box center [173, 133] width 119 height 13
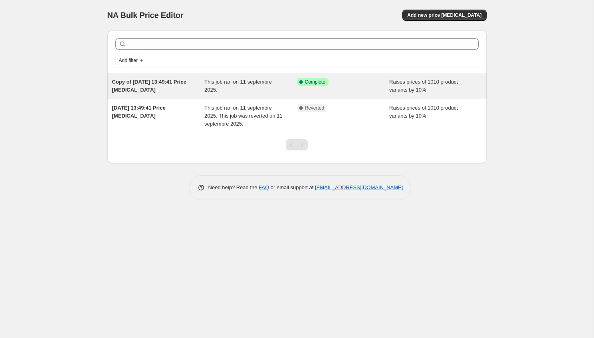
click at [372, 86] on div "Success Complete Complete" at bounding box center [343, 86] width 93 height 16
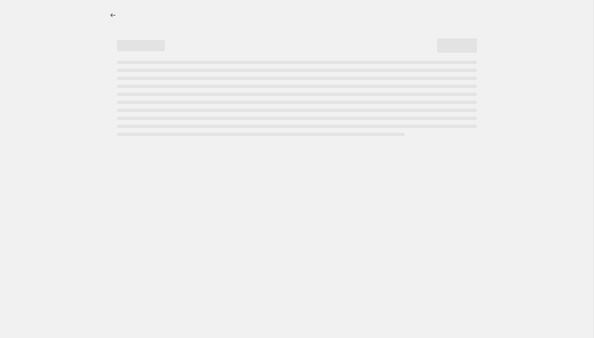
select select "percentage"
select select "no_change"
select select "collection"
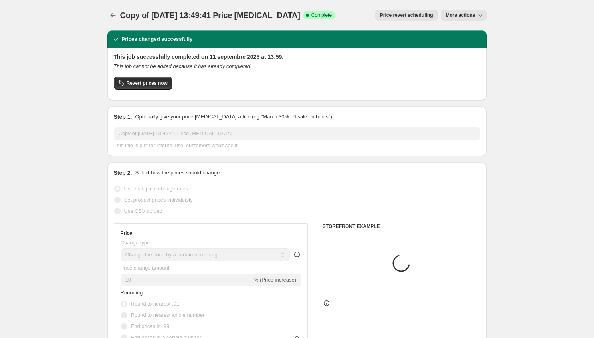
click at [469, 13] on span "More actions" at bounding box center [461, 15] width 30 height 6
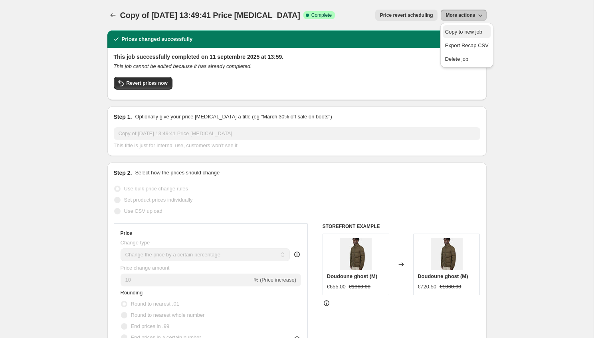
click at [465, 36] on button "Copy to new job" at bounding box center [467, 31] width 48 height 13
select select "percentage"
select select "no_change"
select select "collection"
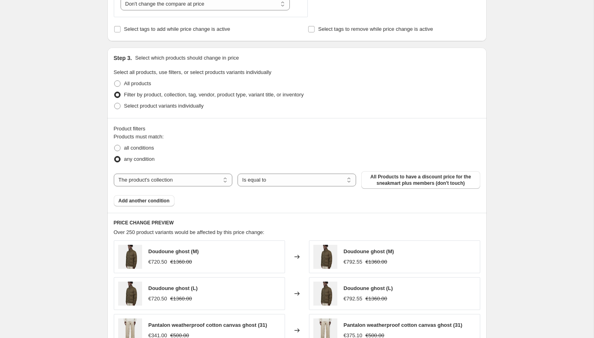
scroll to position [262, 0]
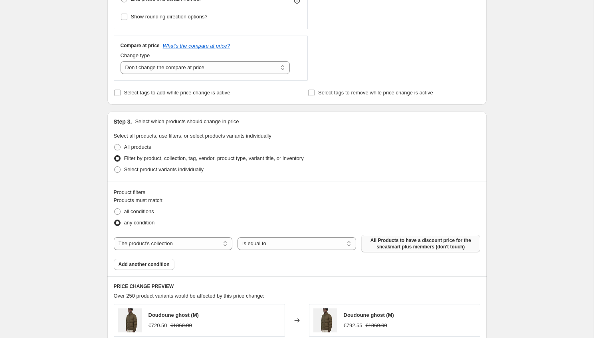
click at [431, 241] on span "All Products to have a discount price for the sneakmart plus members (don't tou…" at bounding box center [420, 243] width 109 height 13
click at [387, 239] on span "All Products to have a discount price for the sneakmart plus members (don't tou…" at bounding box center [420, 243] width 109 height 13
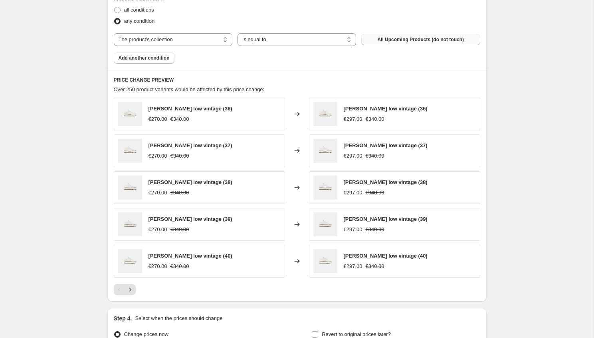
scroll to position [551, 0]
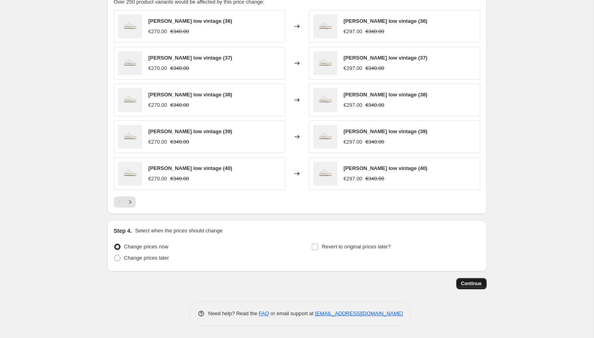
click at [461, 278] on button "Continue" at bounding box center [472, 283] width 30 height 11
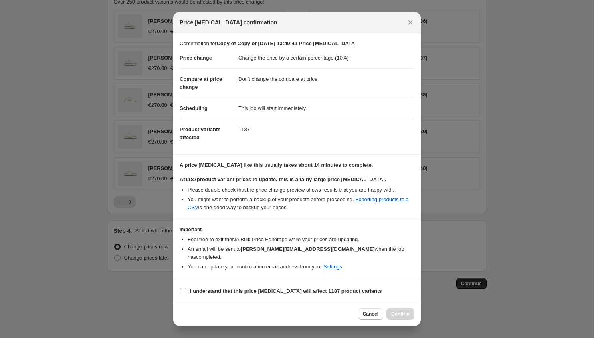
click at [403, 280] on section "I understand that this price [MEDICAL_DATA] will affect 1187 product variants" at bounding box center [297, 291] width 248 height 24
click at [280, 288] on b "I understand that this price [MEDICAL_DATA] will affect 1187 product variants" at bounding box center [286, 291] width 192 height 6
click at [187, 288] on input "I understand that this price [MEDICAL_DATA] will affect 1187 product variants" at bounding box center [183, 291] width 6 height 6
checkbox input "true"
click at [402, 312] on span "Confirm" at bounding box center [400, 313] width 18 height 6
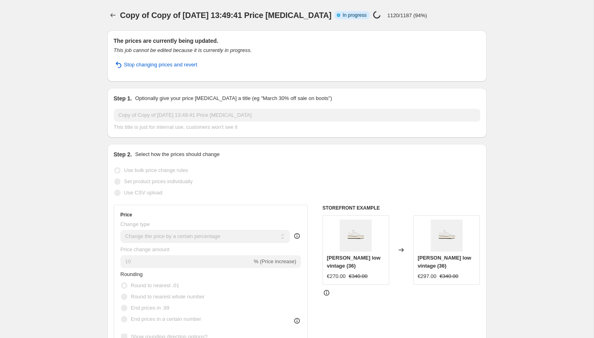
select select "percentage"
select select "no_change"
select select "collection"
